Goal: Complete application form

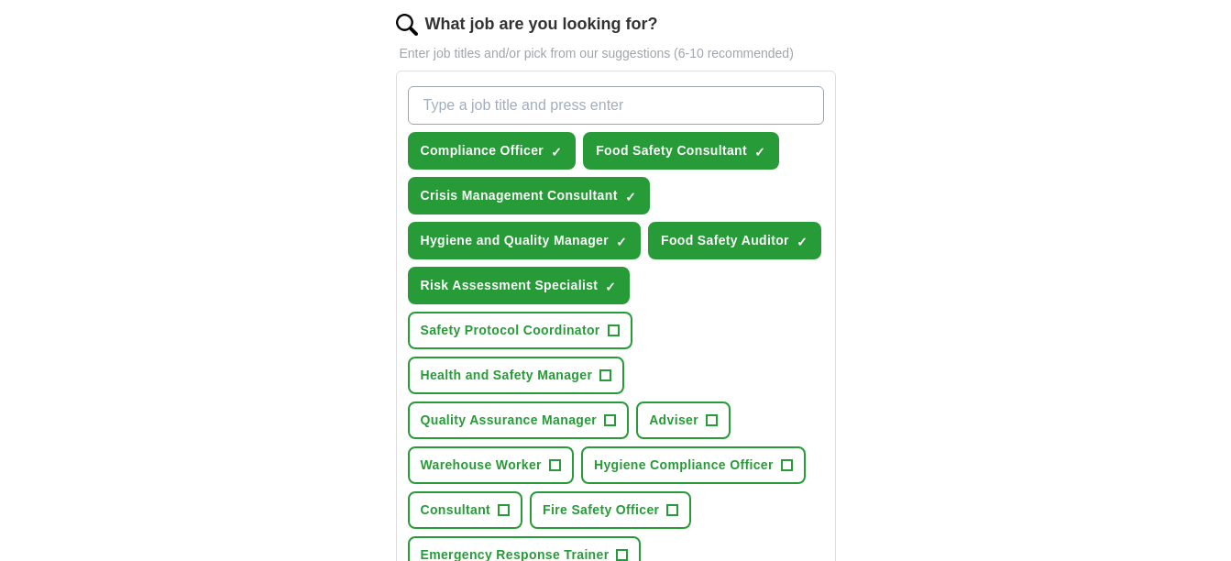
scroll to position [611, 0]
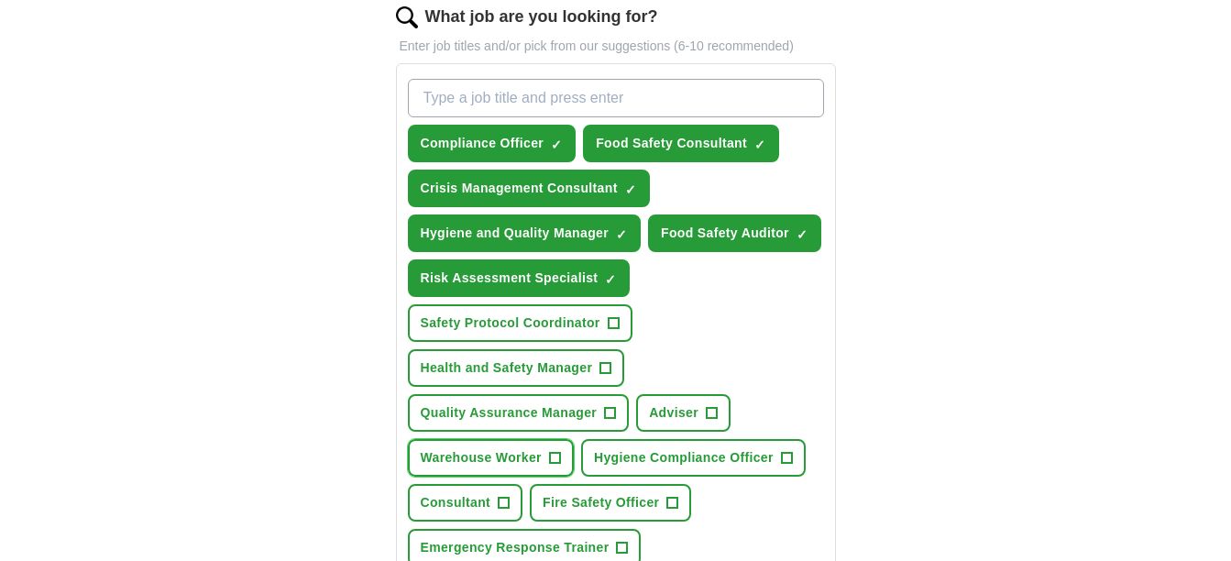
click at [554, 454] on span "+" at bounding box center [554, 458] width 11 height 15
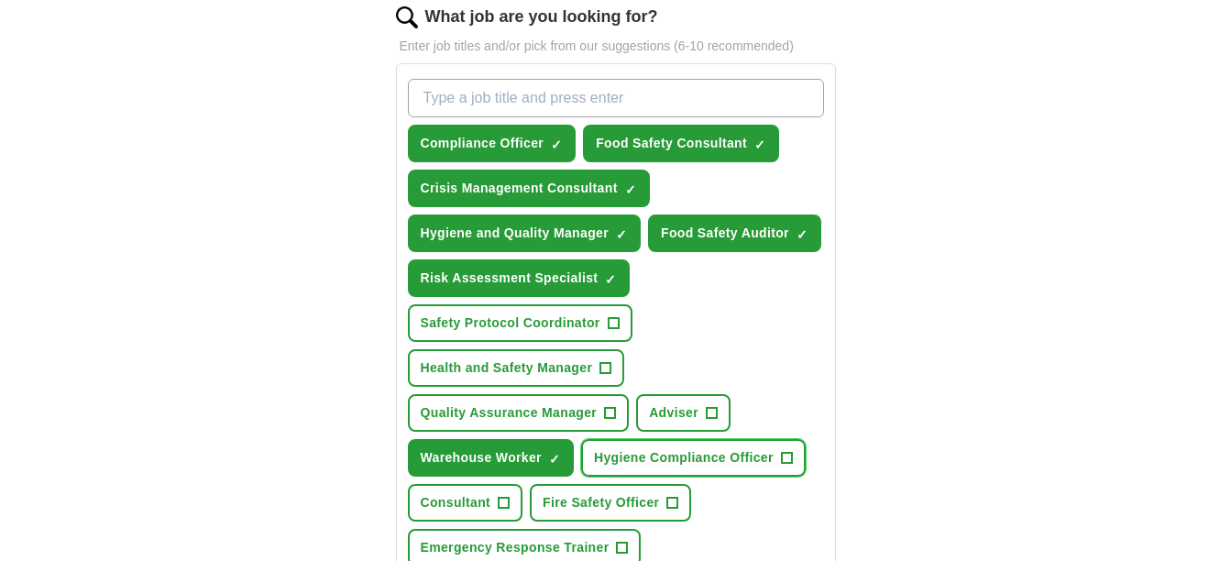
click at [791, 455] on span "+" at bounding box center [786, 458] width 11 height 15
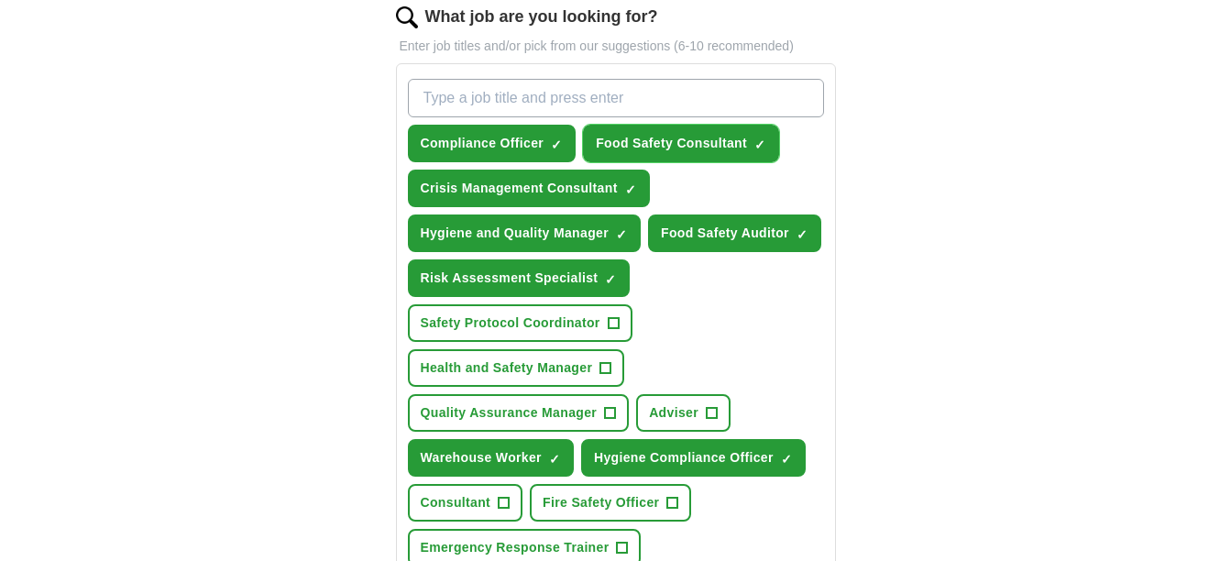
click at [0, 0] on span "×" at bounding box center [0, 0] width 0 height 0
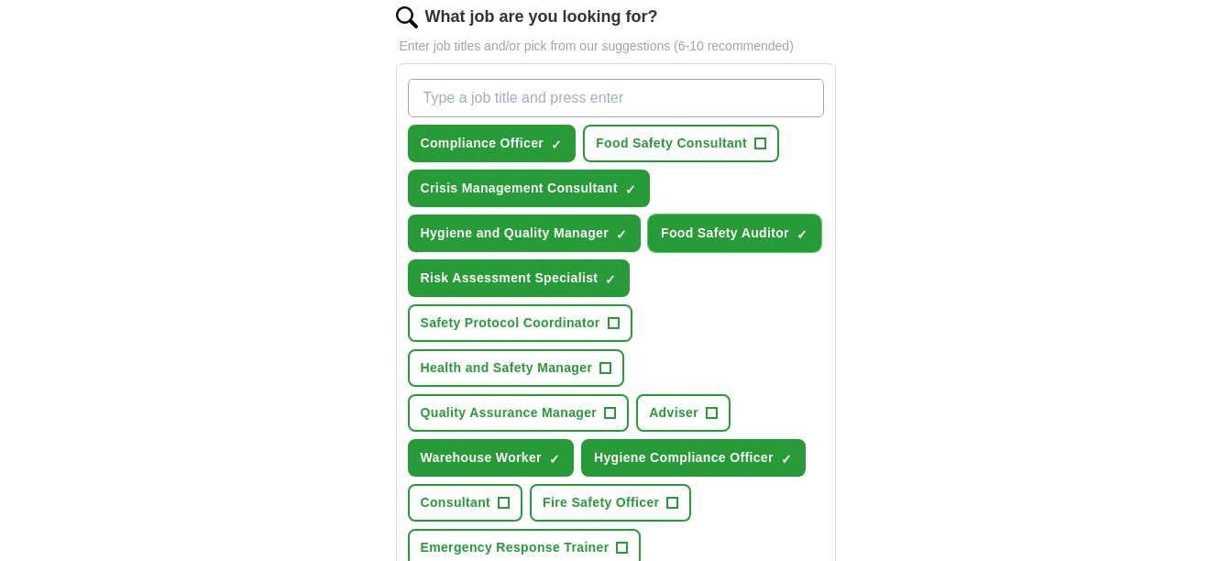
click at [0, 0] on span "×" at bounding box center [0, 0] width 0 height 0
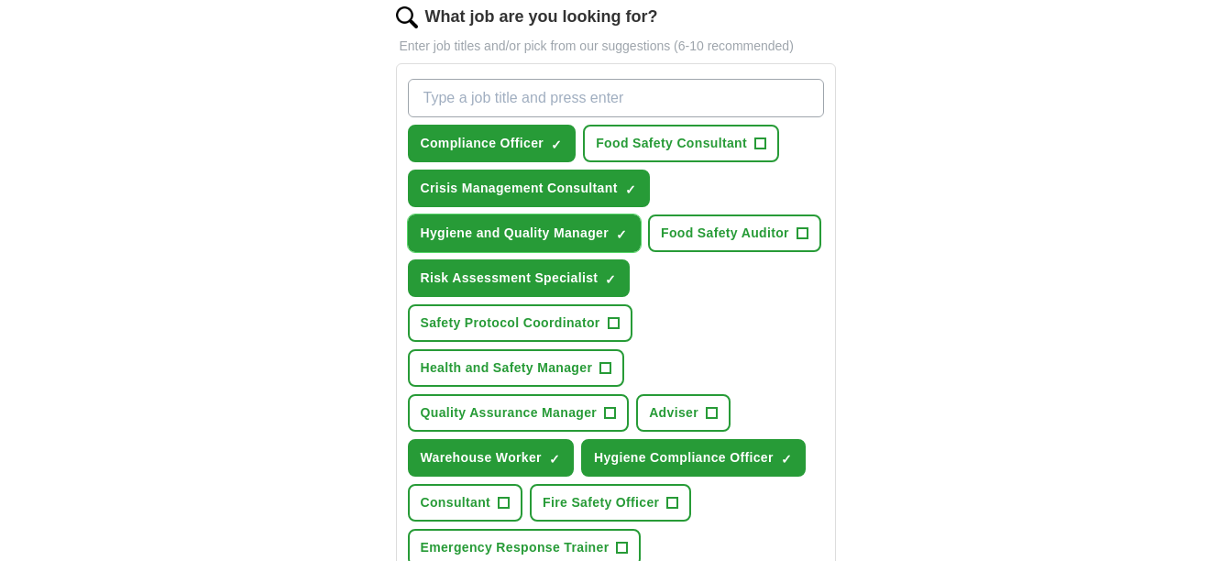
click at [0, 0] on span "×" at bounding box center [0, 0] width 0 height 0
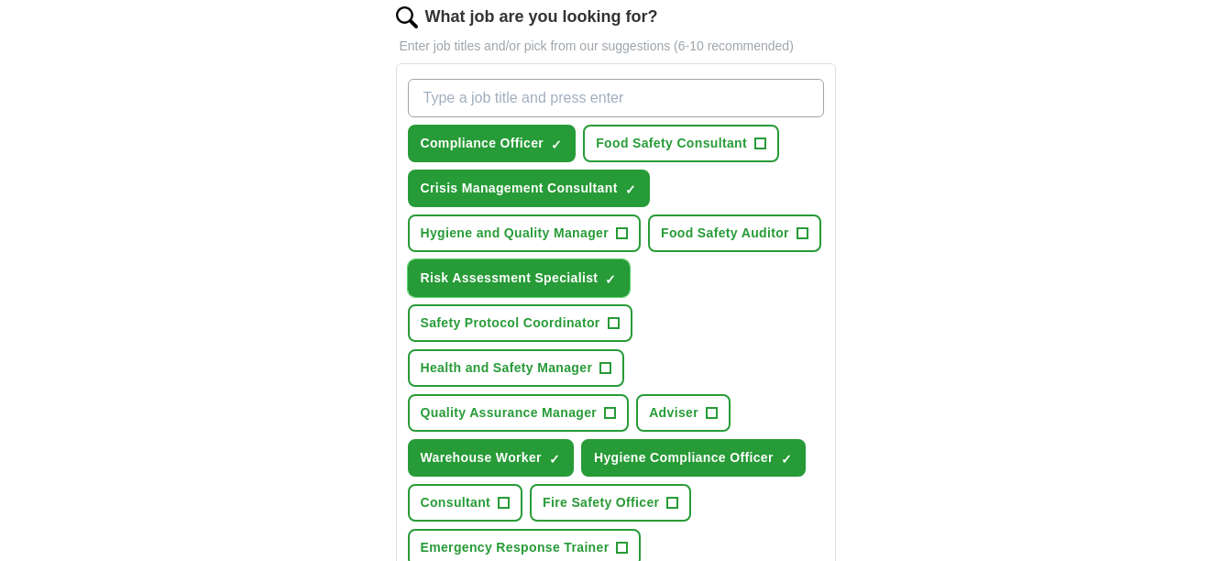
click at [0, 0] on span "×" at bounding box center [0, 0] width 0 height 0
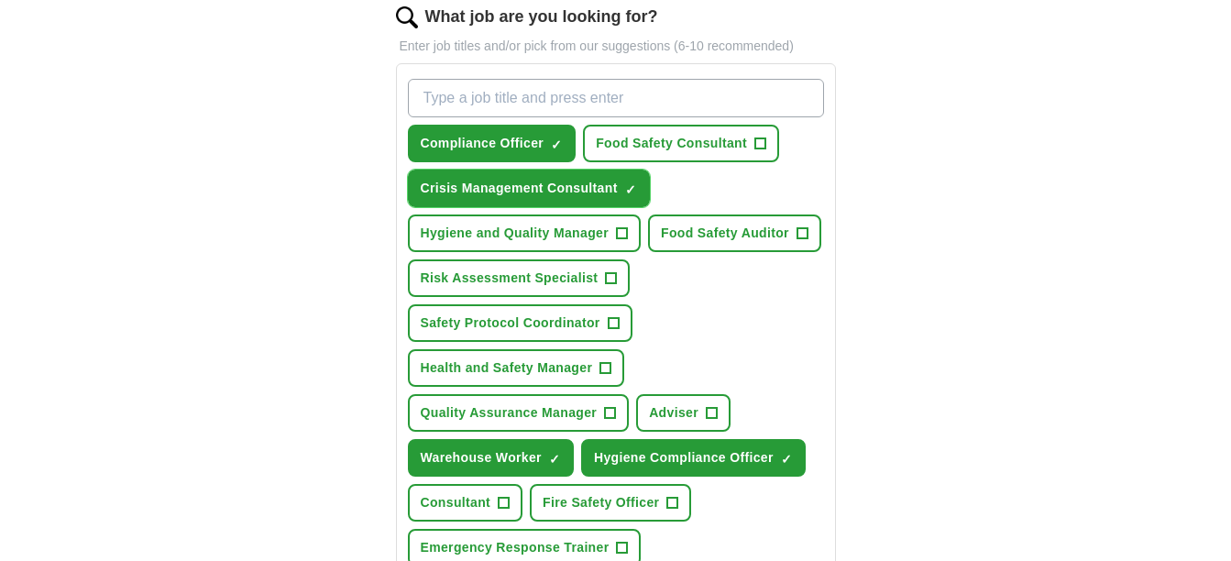
click at [0, 0] on span "×" at bounding box center [0, 0] width 0 height 0
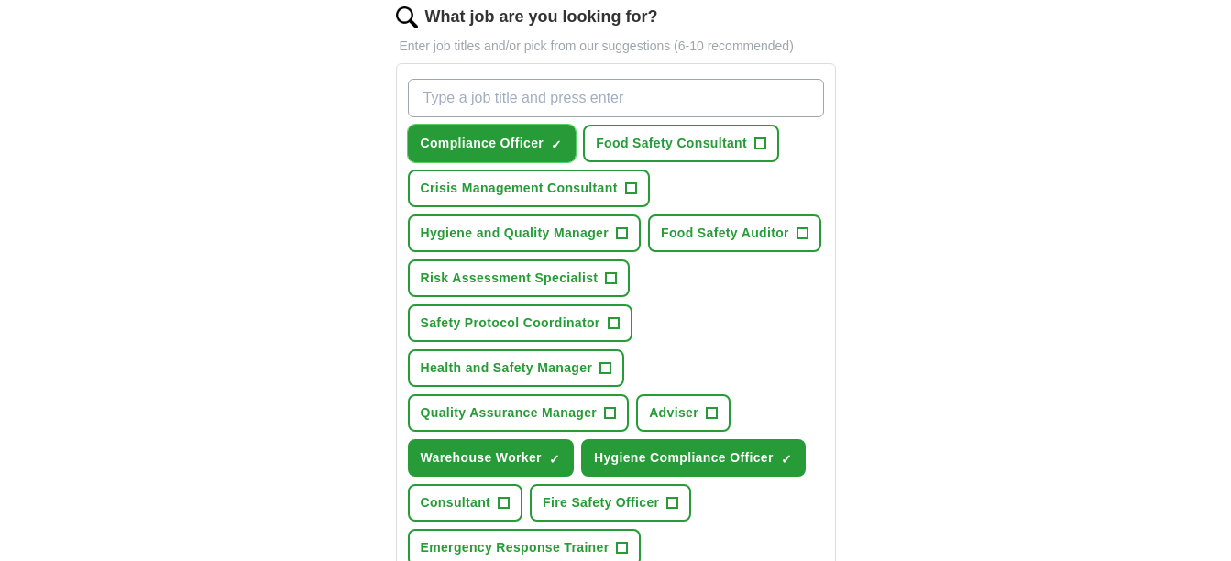
click at [0, 0] on span "×" at bounding box center [0, 0] width 0 height 0
click at [611, 408] on span "+" at bounding box center [610, 413] width 11 height 15
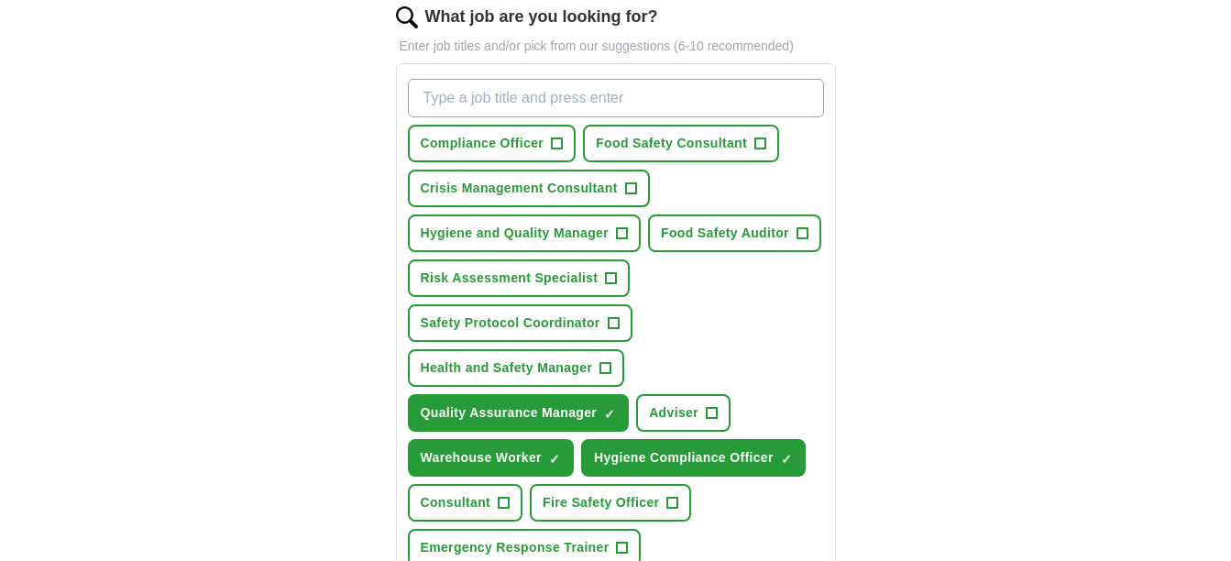
click at [432, 102] on input "What job are you looking for?" at bounding box center [616, 98] width 416 height 38
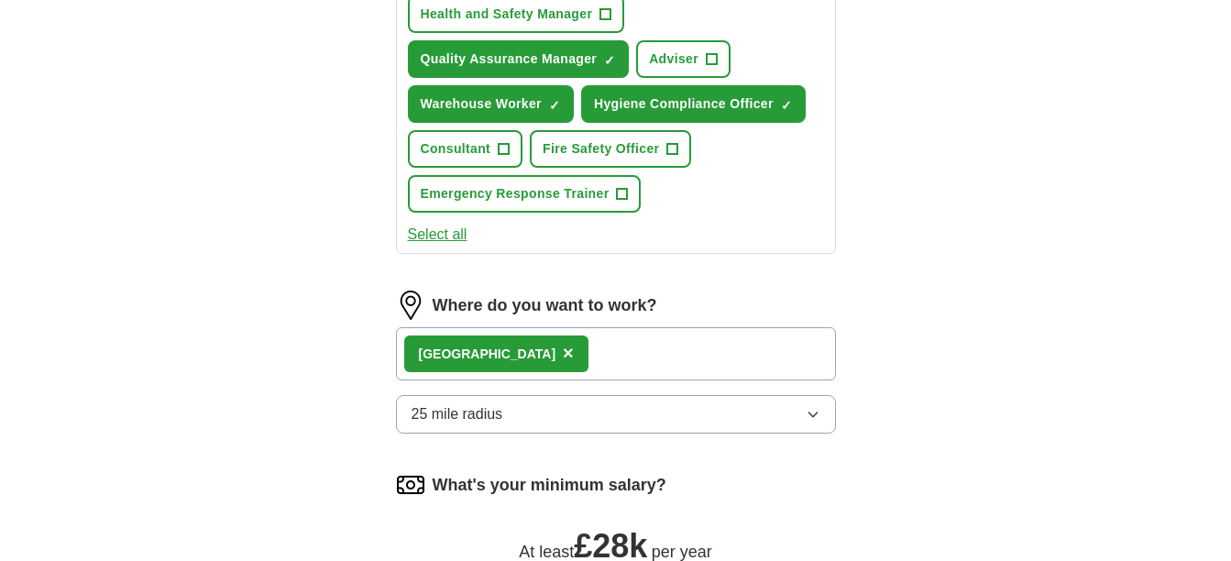
scroll to position [1002, 0]
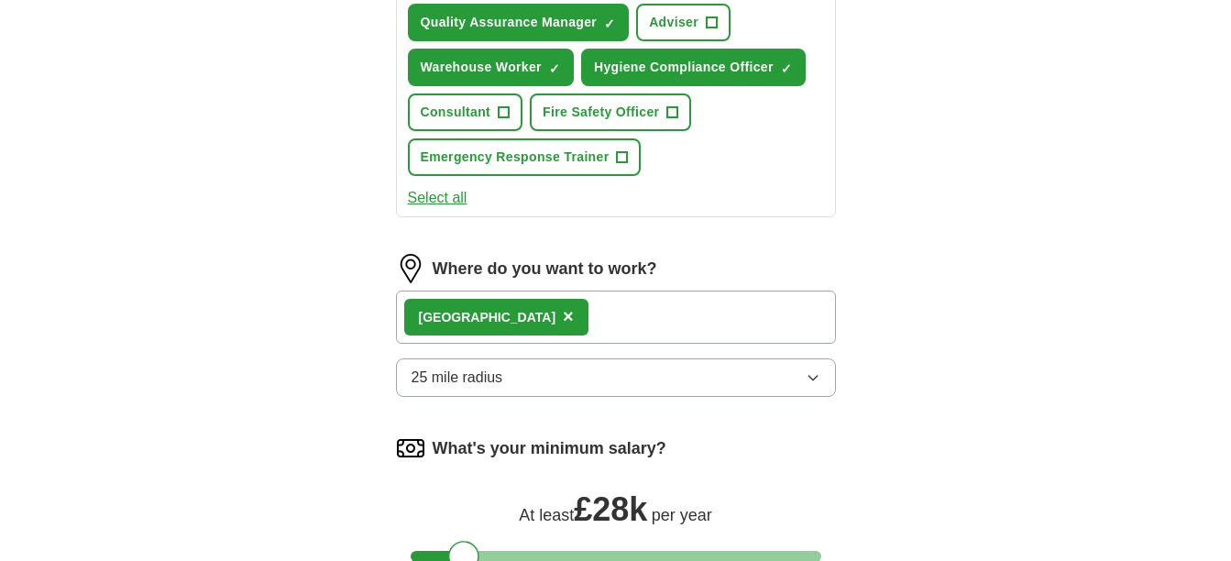
type input "CLEANER"
click at [810, 379] on icon "button" at bounding box center [813, 377] width 15 height 15
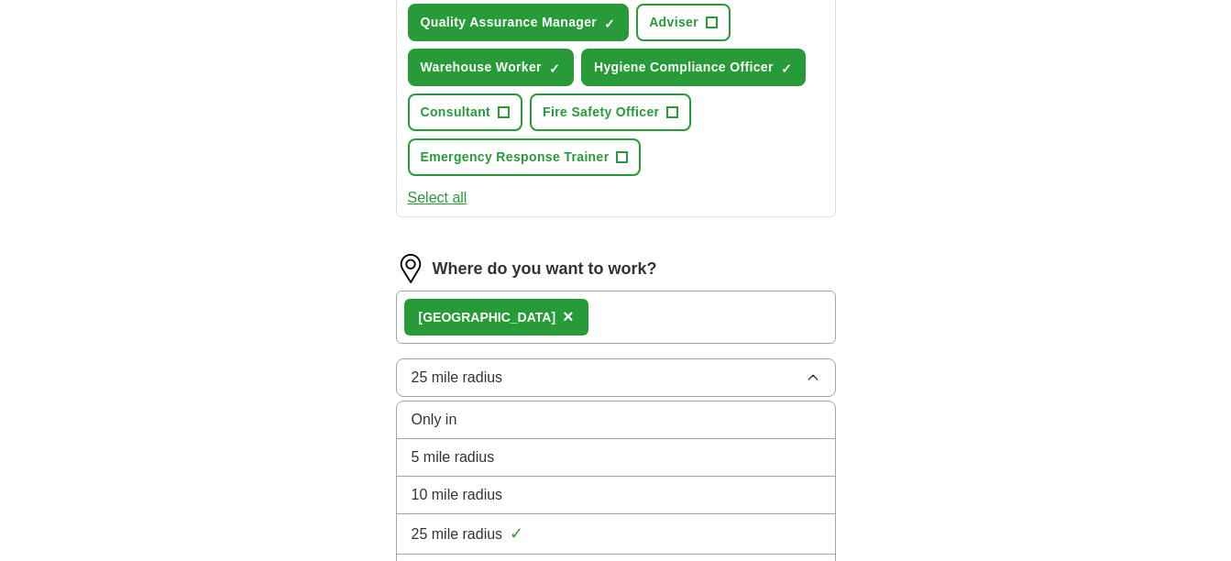
click at [725, 497] on div "10 mile radius" at bounding box center [616, 495] width 409 height 22
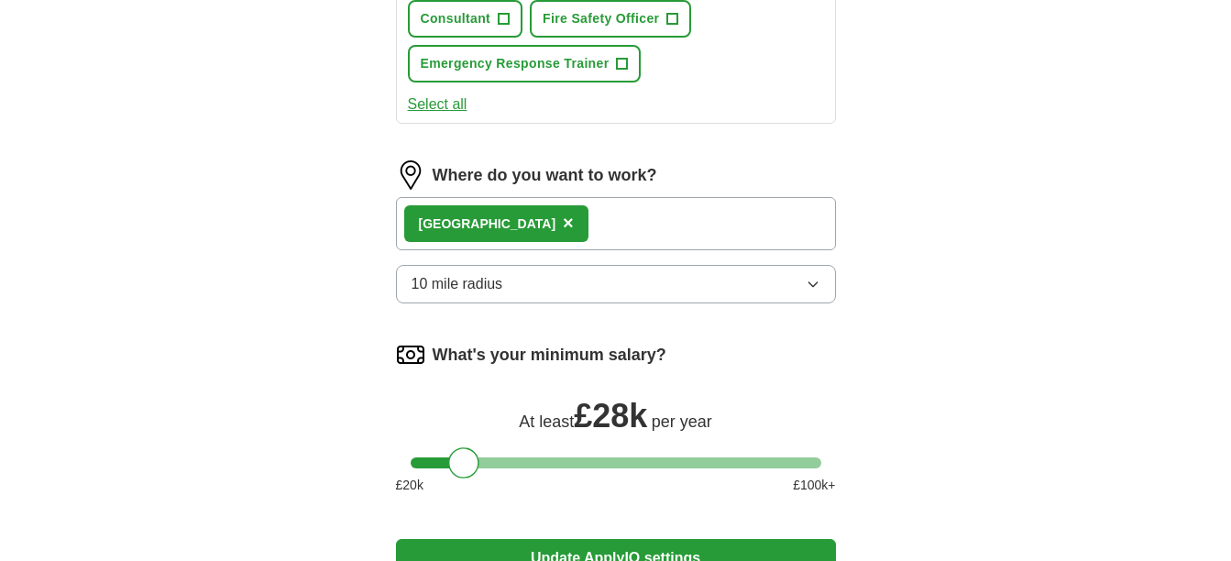
scroll to position [1112, 0]
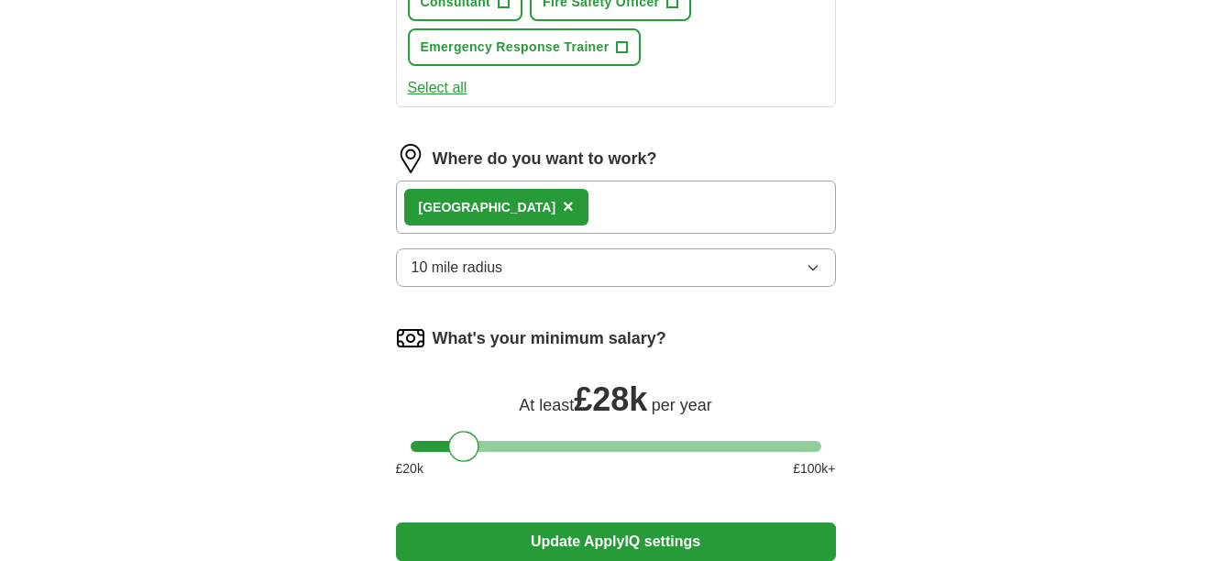
click at [631, 397] on span "£ 28k" at bounding box center [610, 399] width 73 height 38
click at [637, 537] on button "Update ApplyIQ settings" at bounding box center [616, 541] width 440 height 38
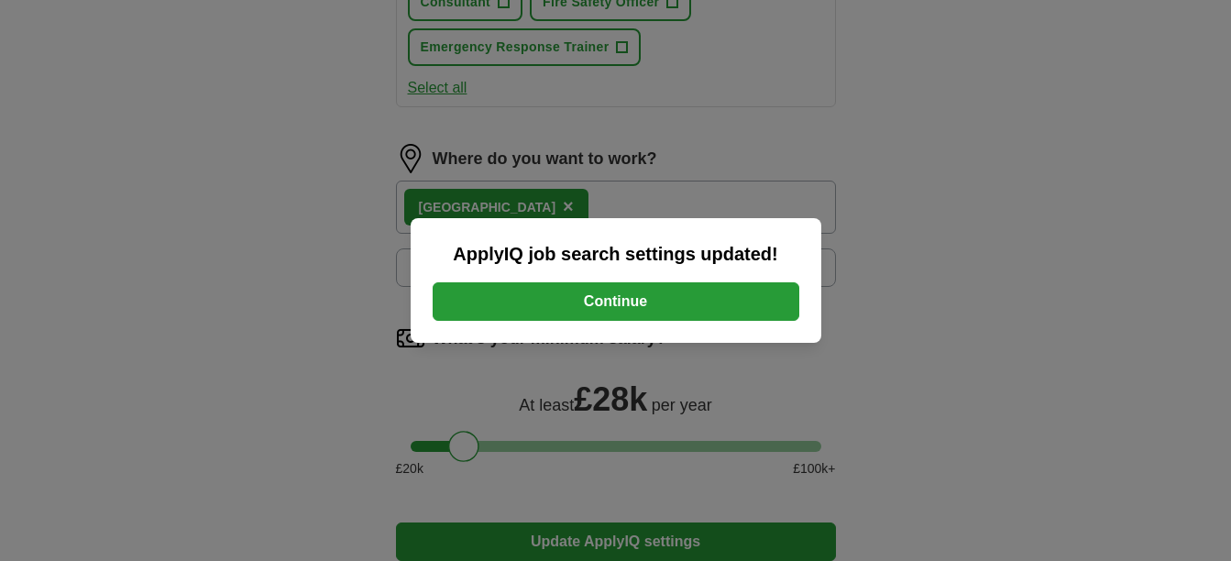
click at [631, 294] on button "Continue" at bounding box center [616, 301] width 367 height 38
